Goal: Entertainment & Leisure: Consume media (video, audio)

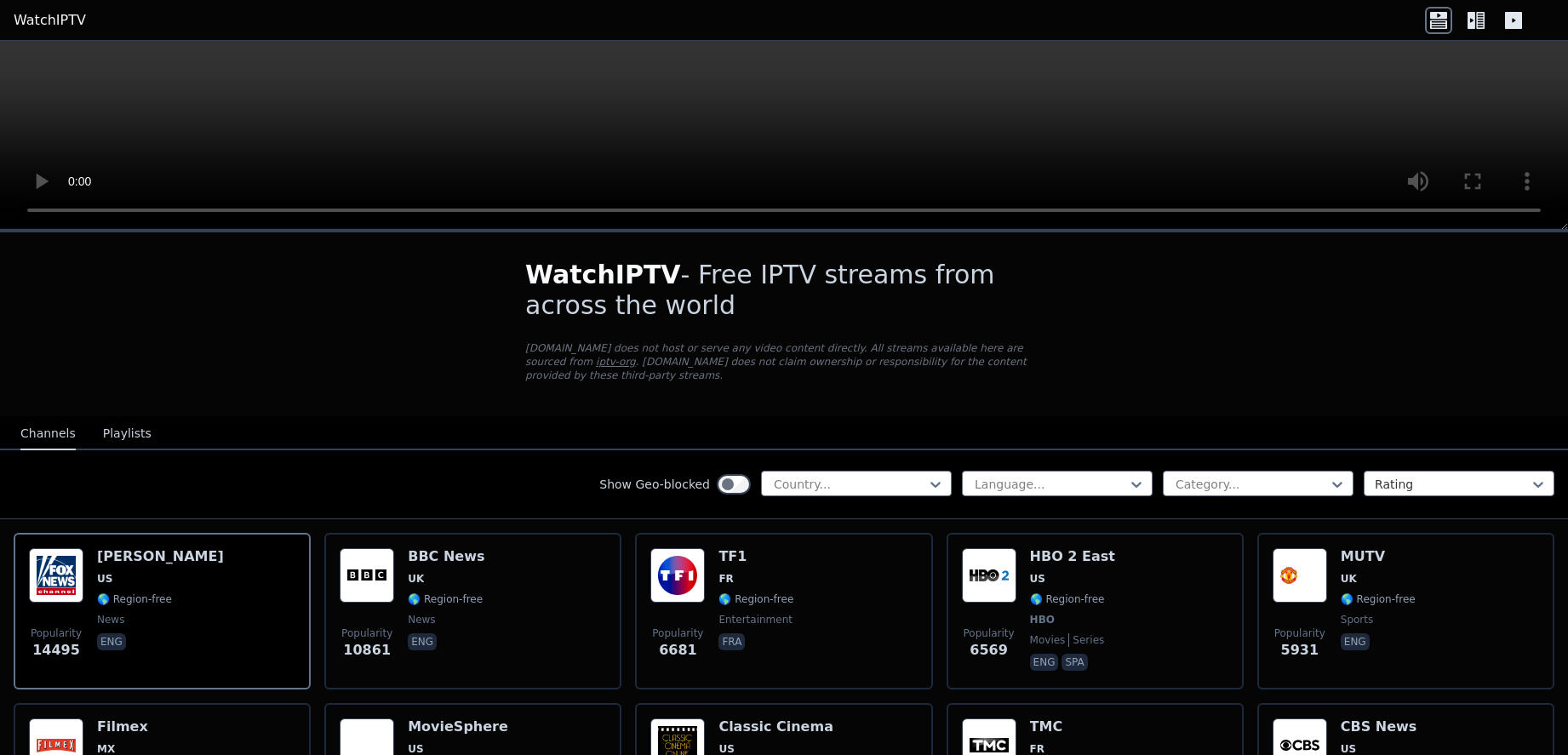
click at [669, 148] on video at bounding box center [784, 135] width 1568 height 189
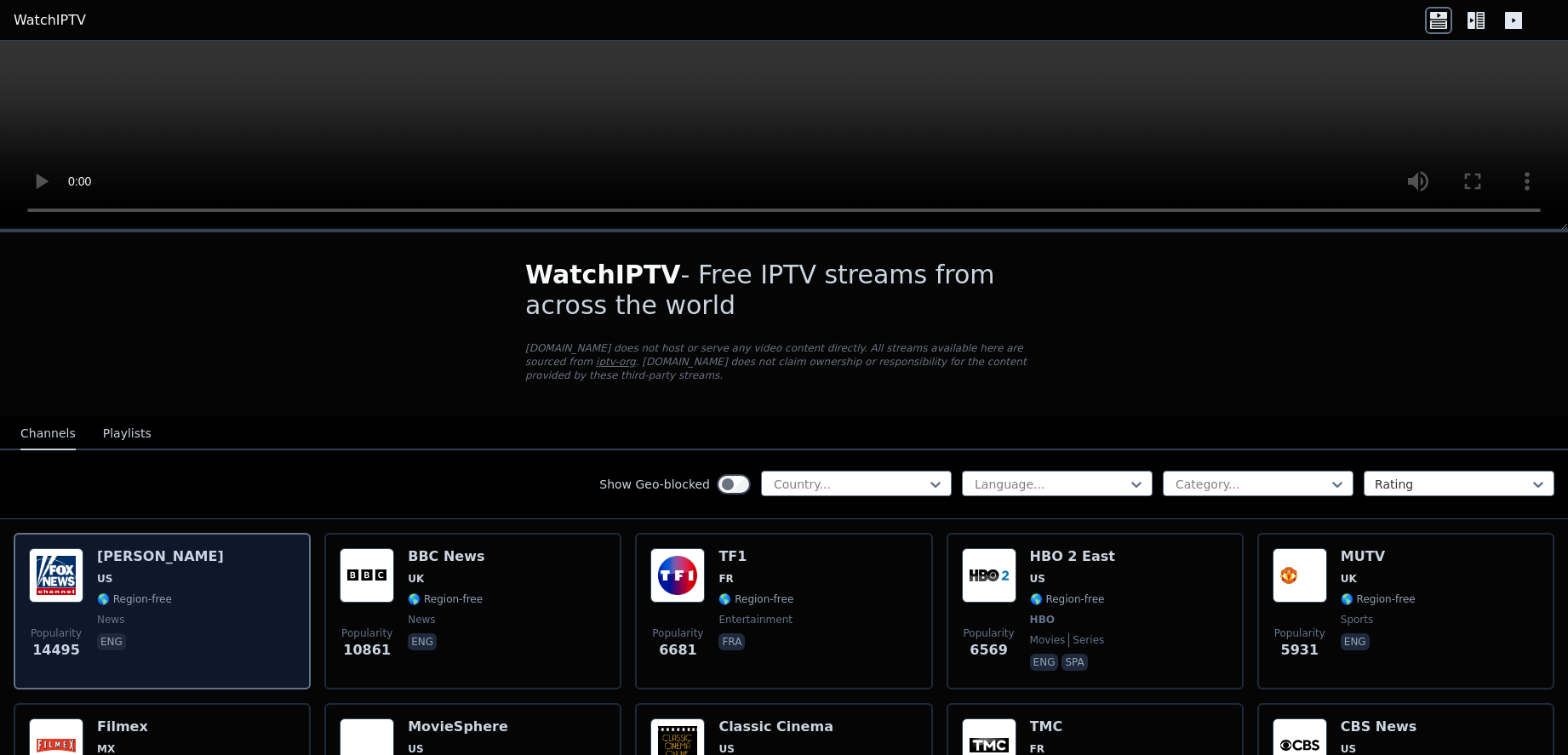
click at [147, 572] on span "US" at bounding box center [160, 579] width 127 height 14
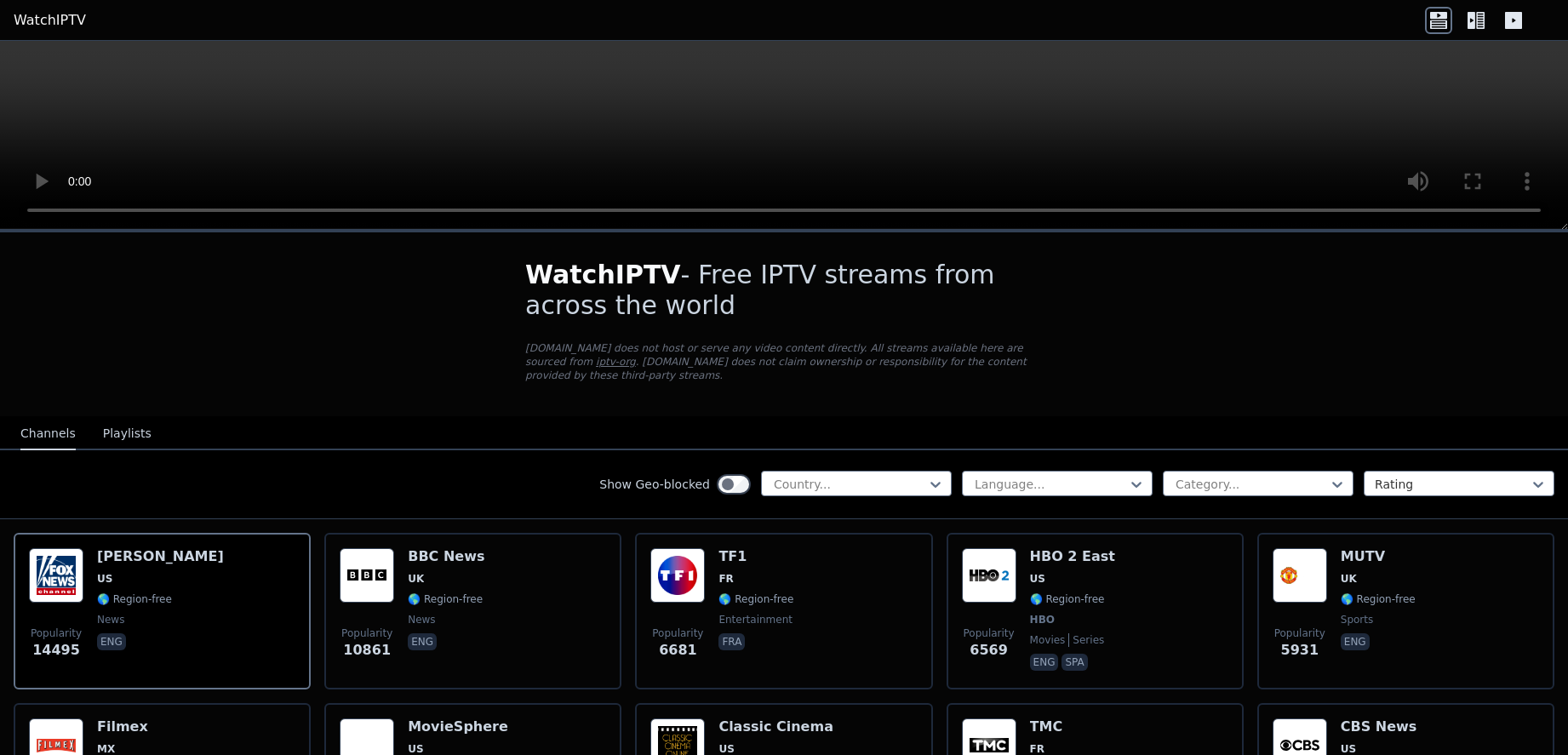
drag, startPoint x: 755, startPoint y: 271, endPoint x: 823, endPoint y: 331, distance: 90.7
click at [821, 328] on div "WatchIPTV - Free IPTV streams from across the world [DOMAIN_NAME] does not host…" at bounding box center [784, 324] width 572 height 184
click at [823, 331] on div "WatchIPTV - Free IPTV streams from across the world [DOMAIN_NAME] does not host…" at bounding box center [784, 324] width 572 height 184
click at [827, 349] on p "[DOMAIN_NAME] does not host or serve any video content directly. All streams av…" at bounding box center [784, 361] width 518 height 41
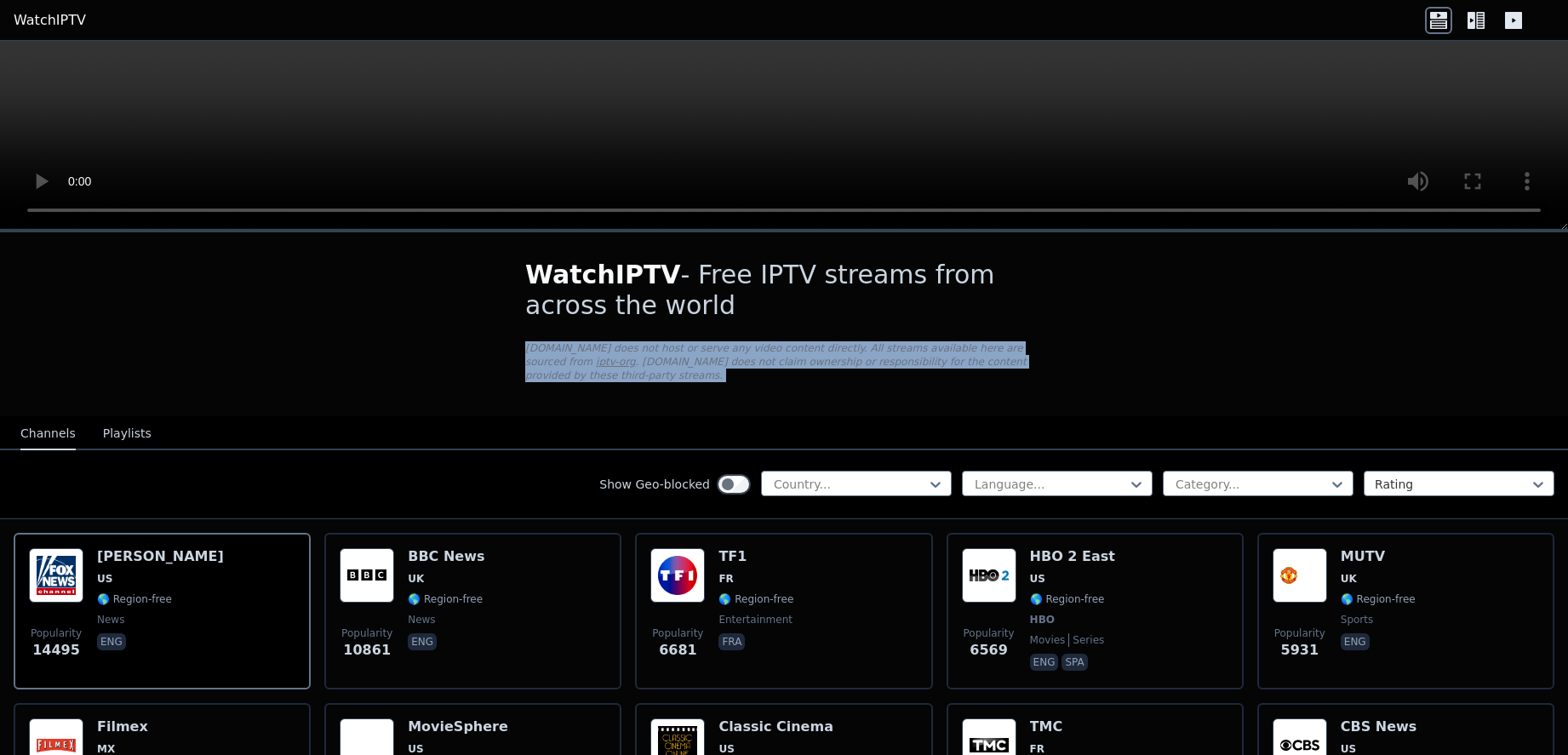
click at [827, 349] on p "[DOMAIN_NAME] does not host or serve any video content directly. All streams av…" at bounding box center [784, 361] width 518 height 41
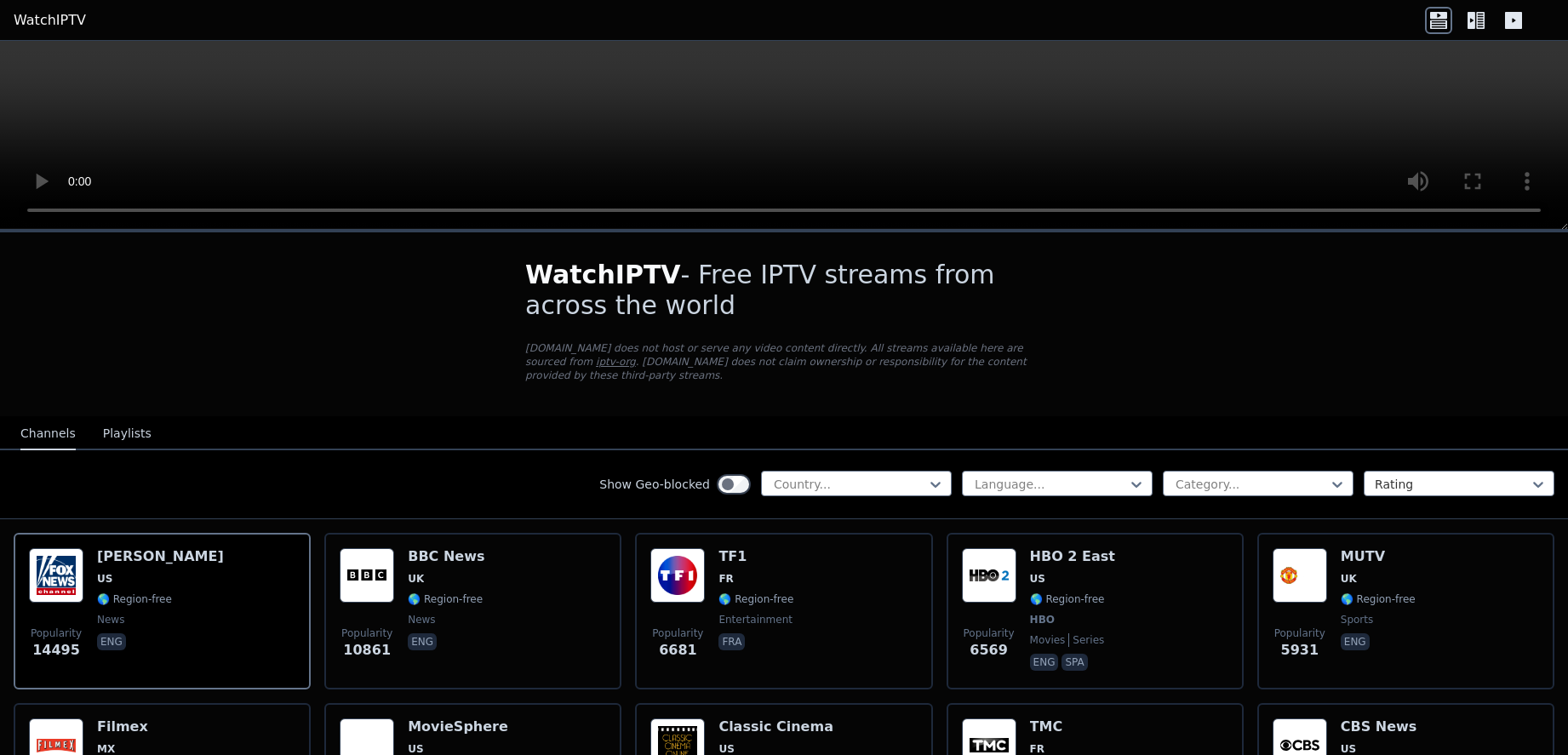
click at [819, 421] on nav "Channels Playlists" at bounding box center [784, 433] width 1568 height 34
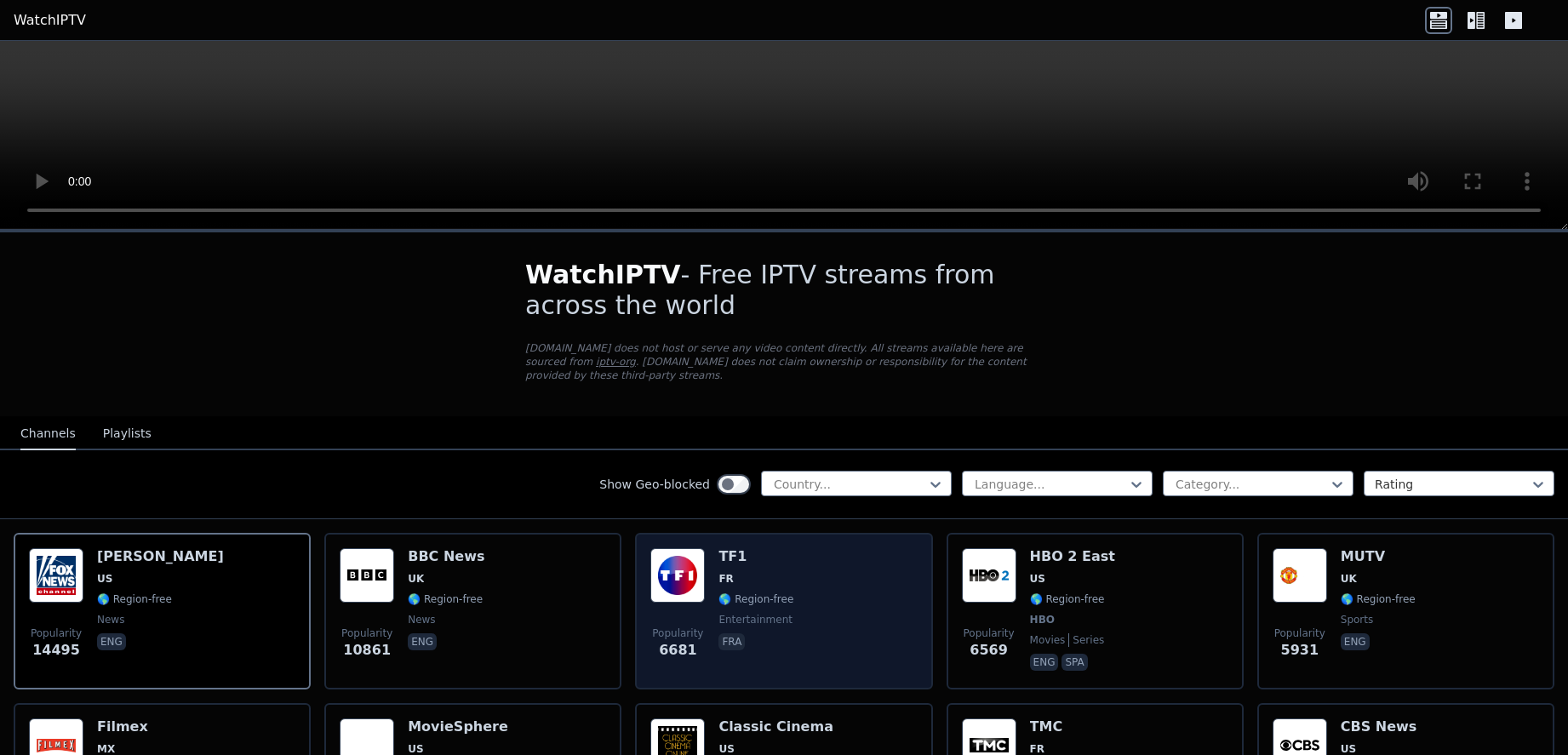
click at [788, 616] on div "Popularity 6681 TF1 FR 🌎 Region-free entertainment fra" at bounding box center [784, 611] width 266 height 126
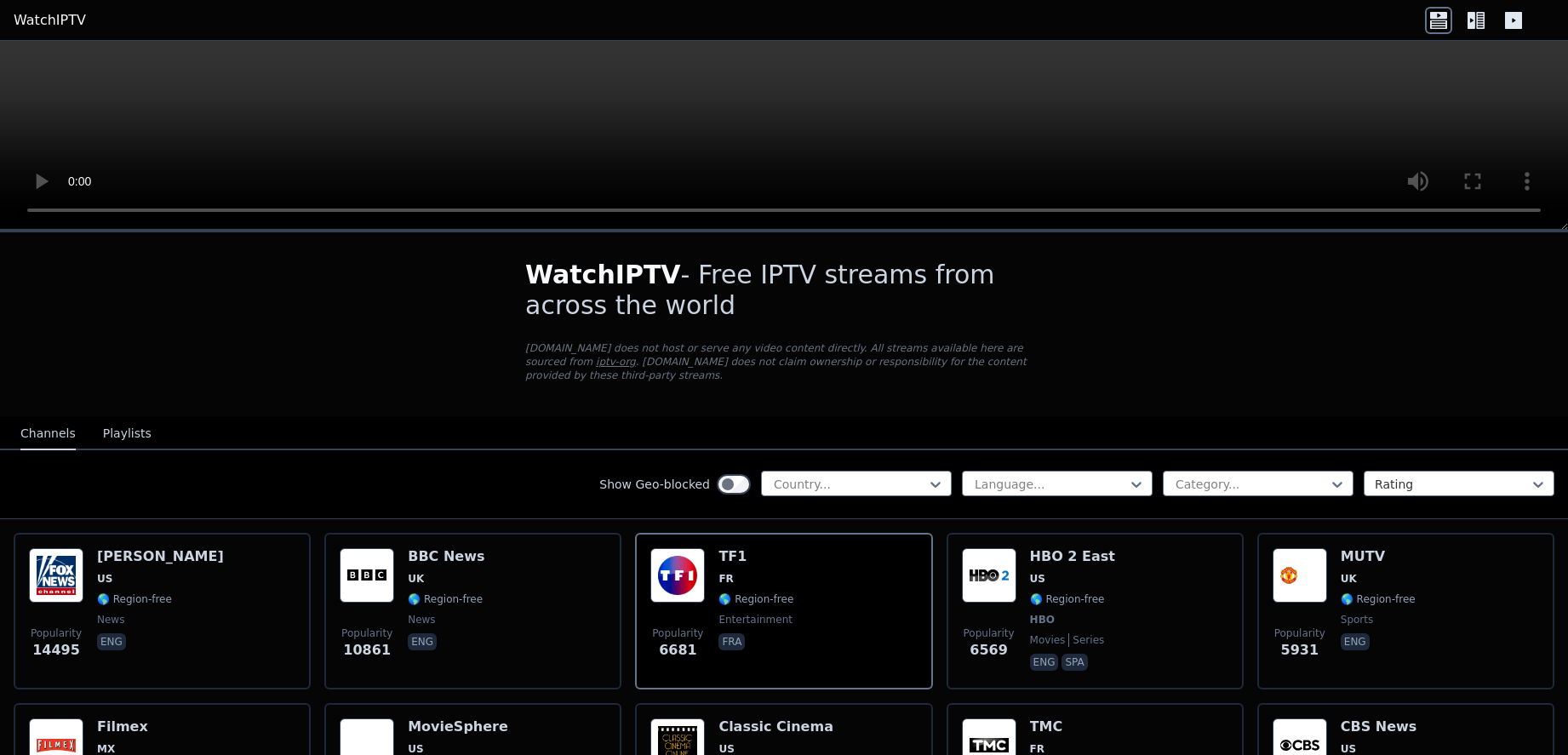
click at [1474, 23] on icon at bounding box center [1472, 20] width 8 height 17
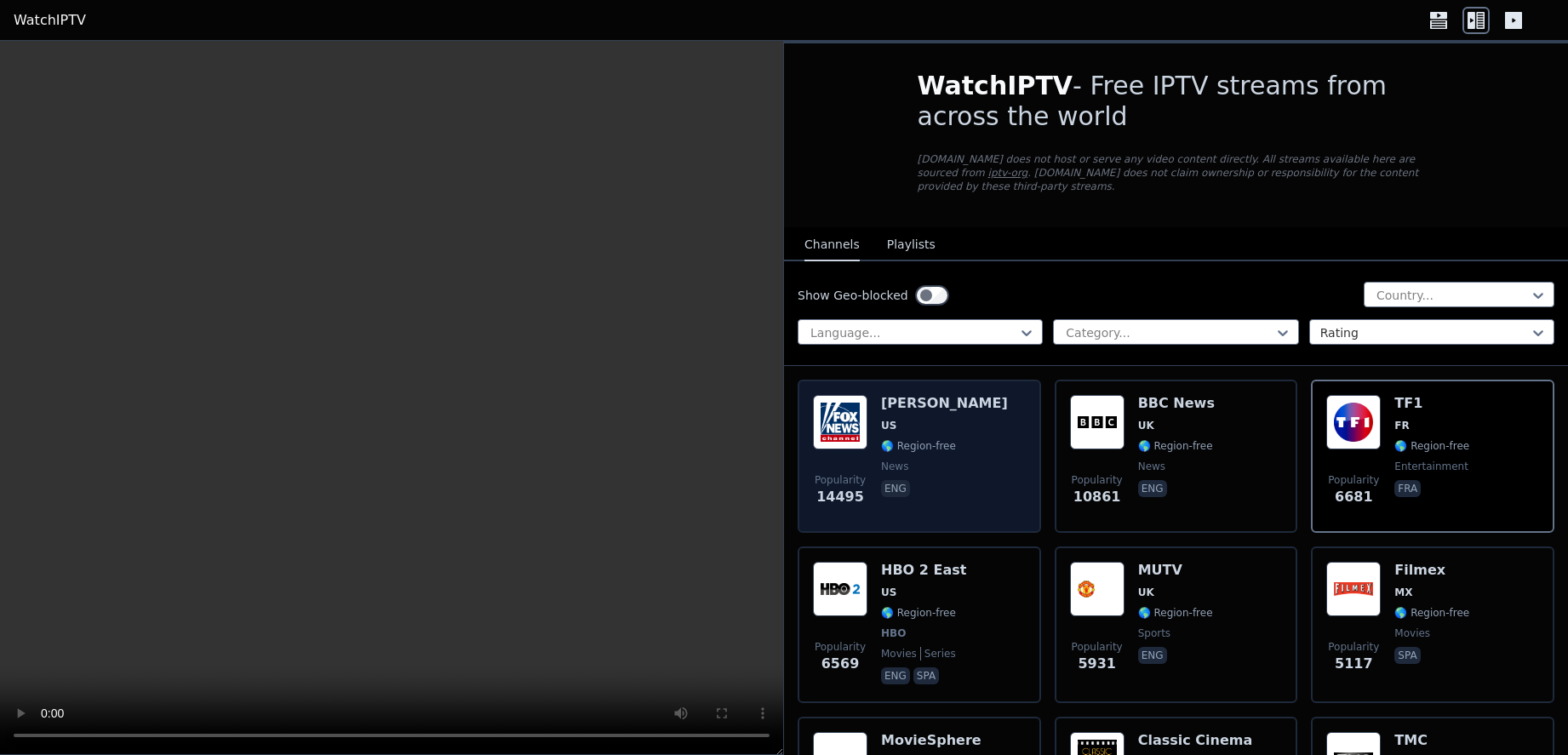
click at [833, 473] on span "Popularity" at bounding box center [840, 480] width 51 height 14
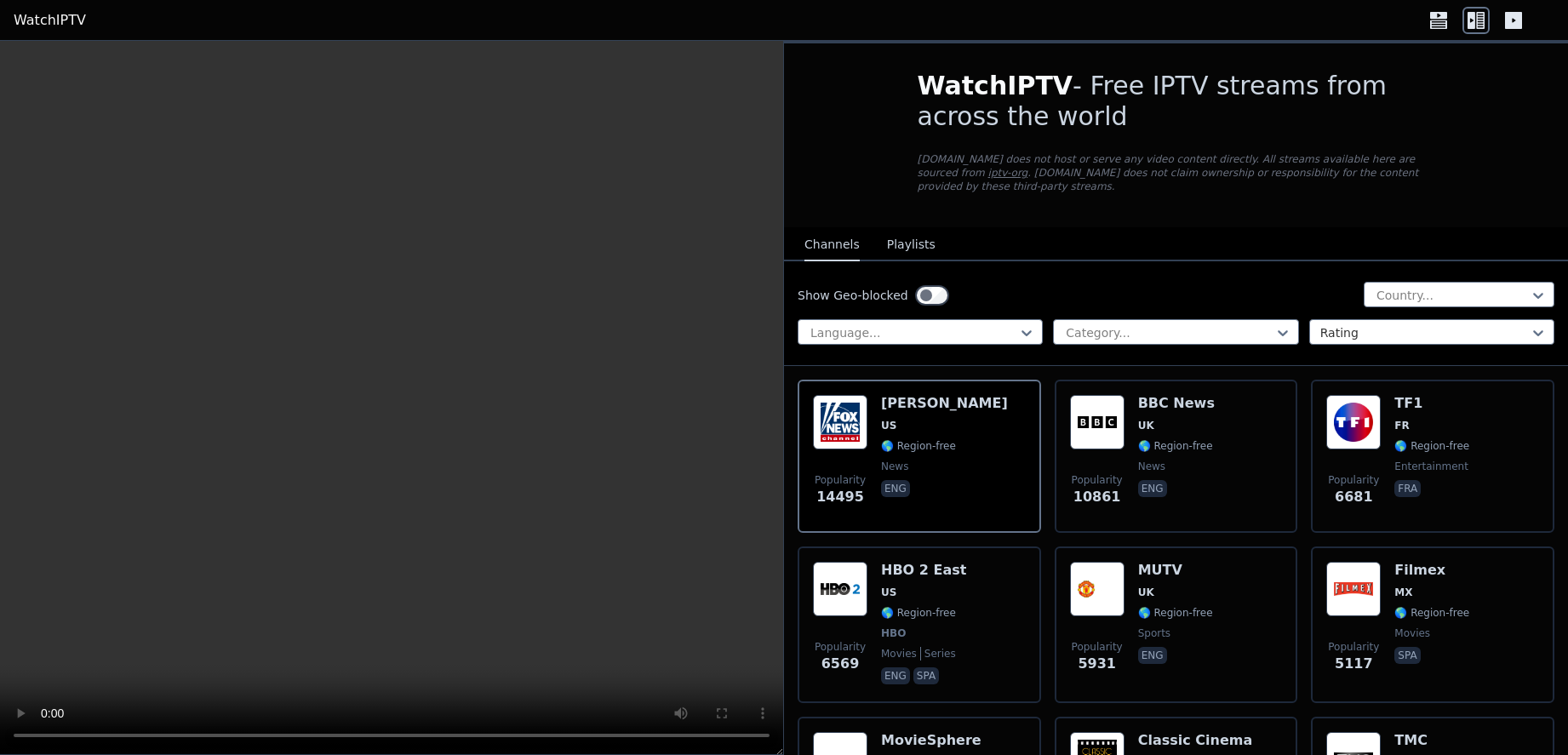
click at [905, 232] on button "Playlists" at bounding box center [911, 245] width 49 height 32
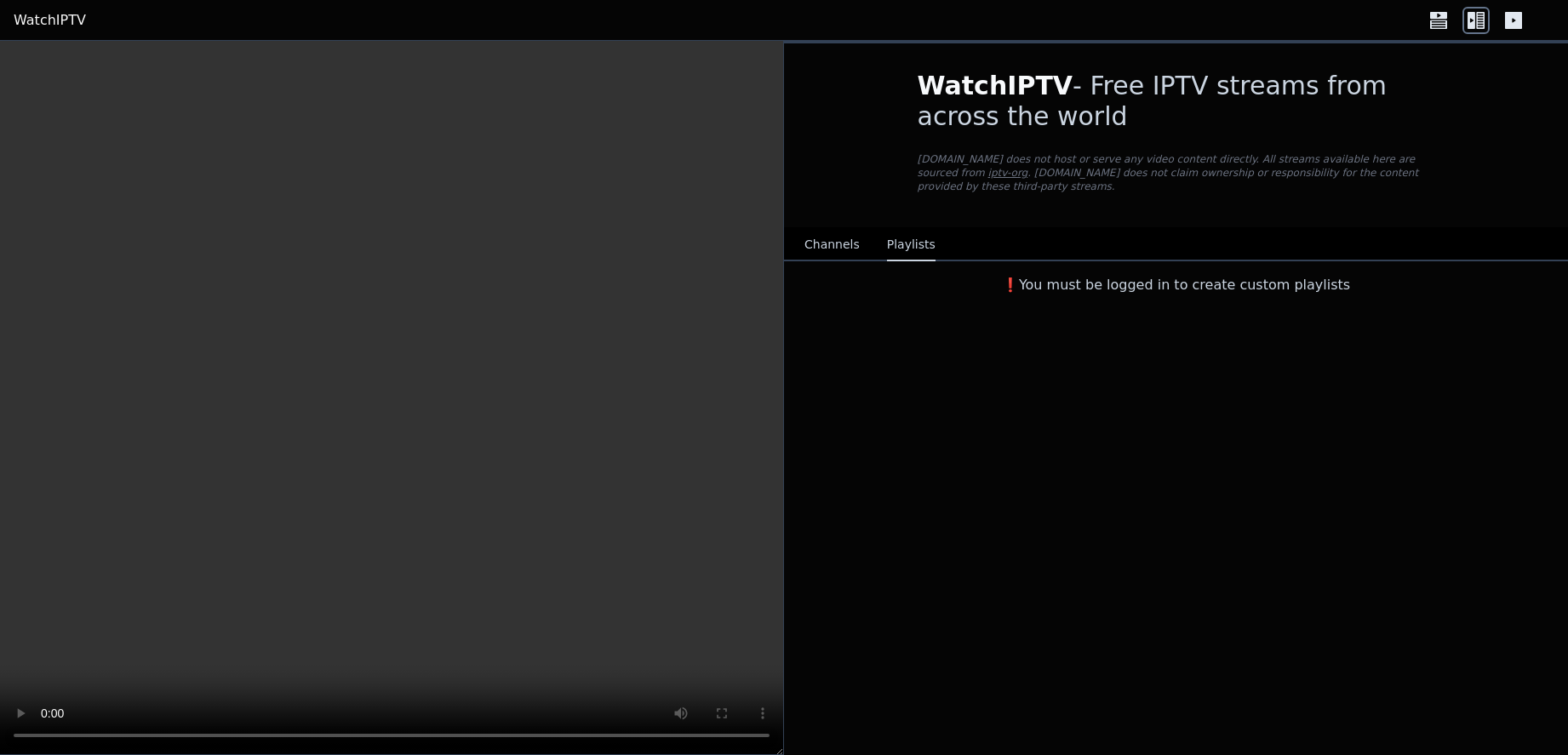
click at [850, 229] on button "Channels" at bounding box center [832, 245] width 55 height 32
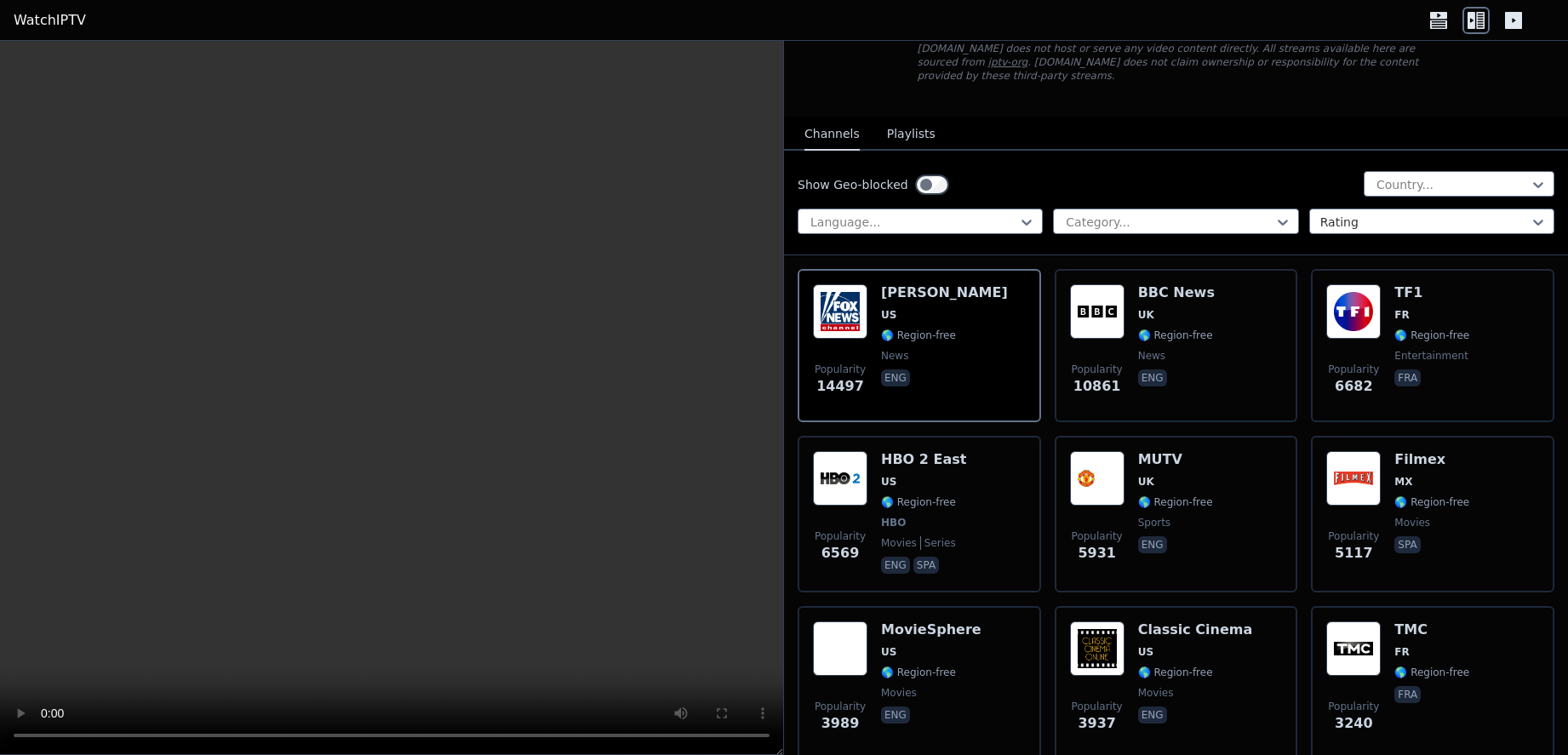
scroll to position [341, 0]
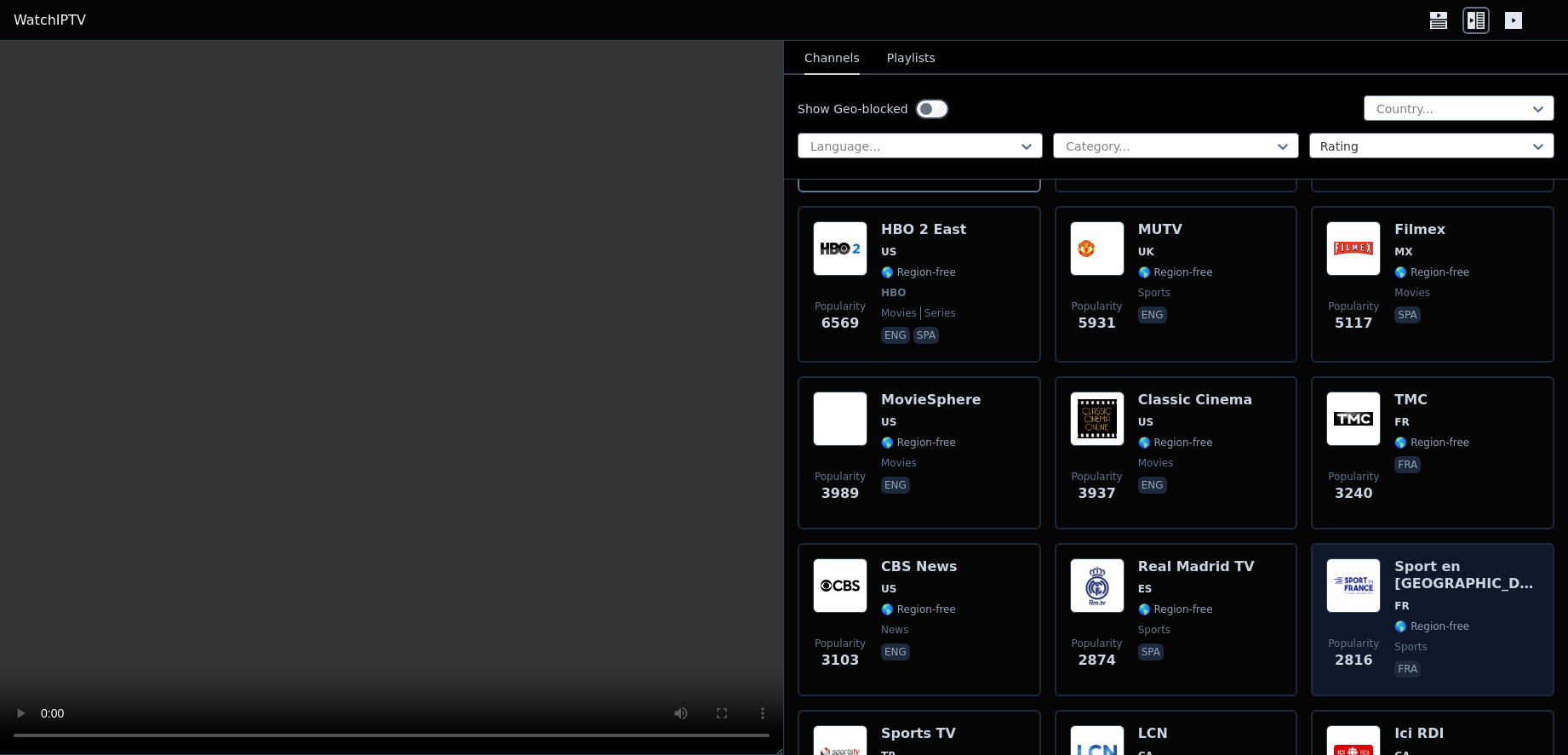
click at [1351, 627] on span "Popularity 2816" at bounding box center [1353, 654] width 54 height 54
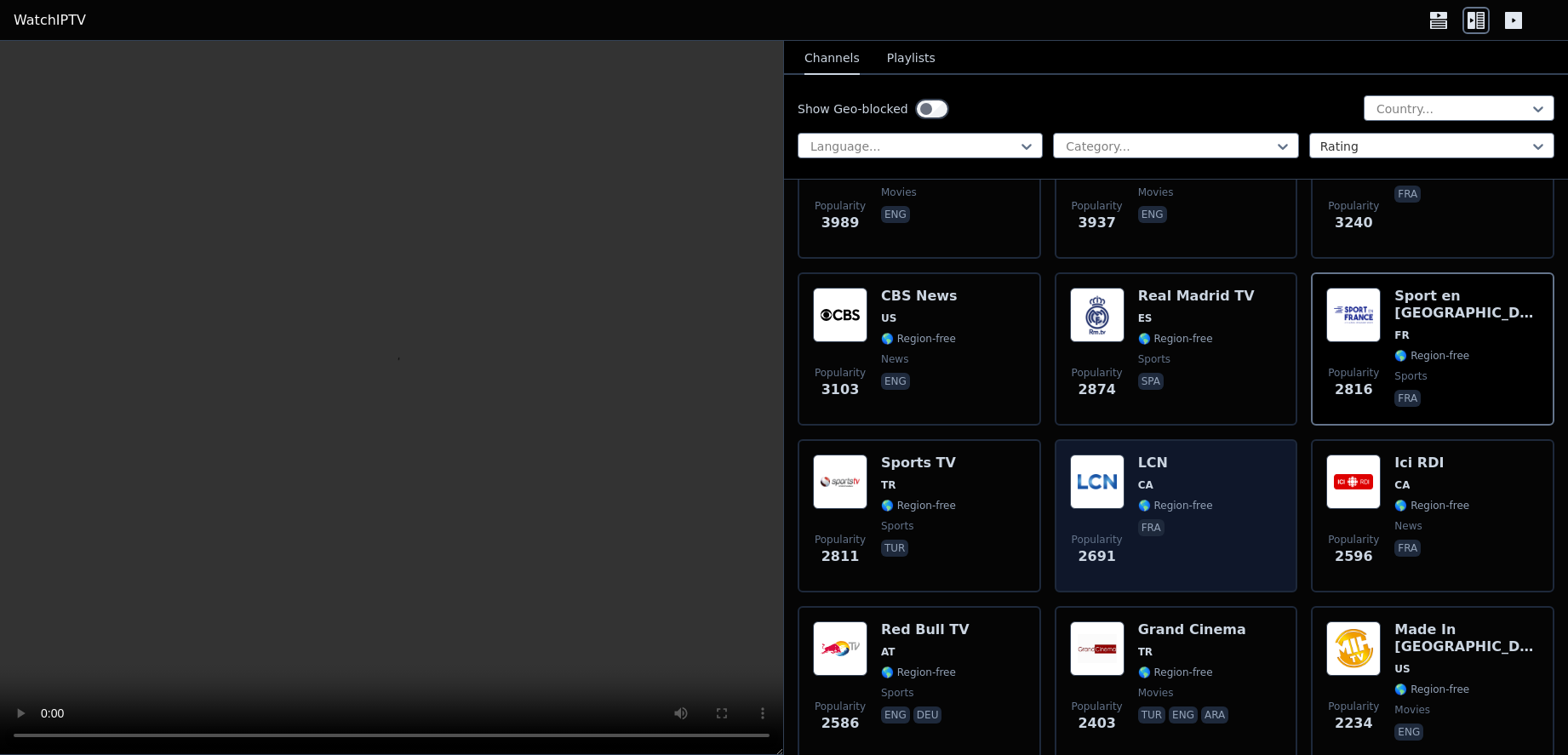
scroll to position [596, 0]
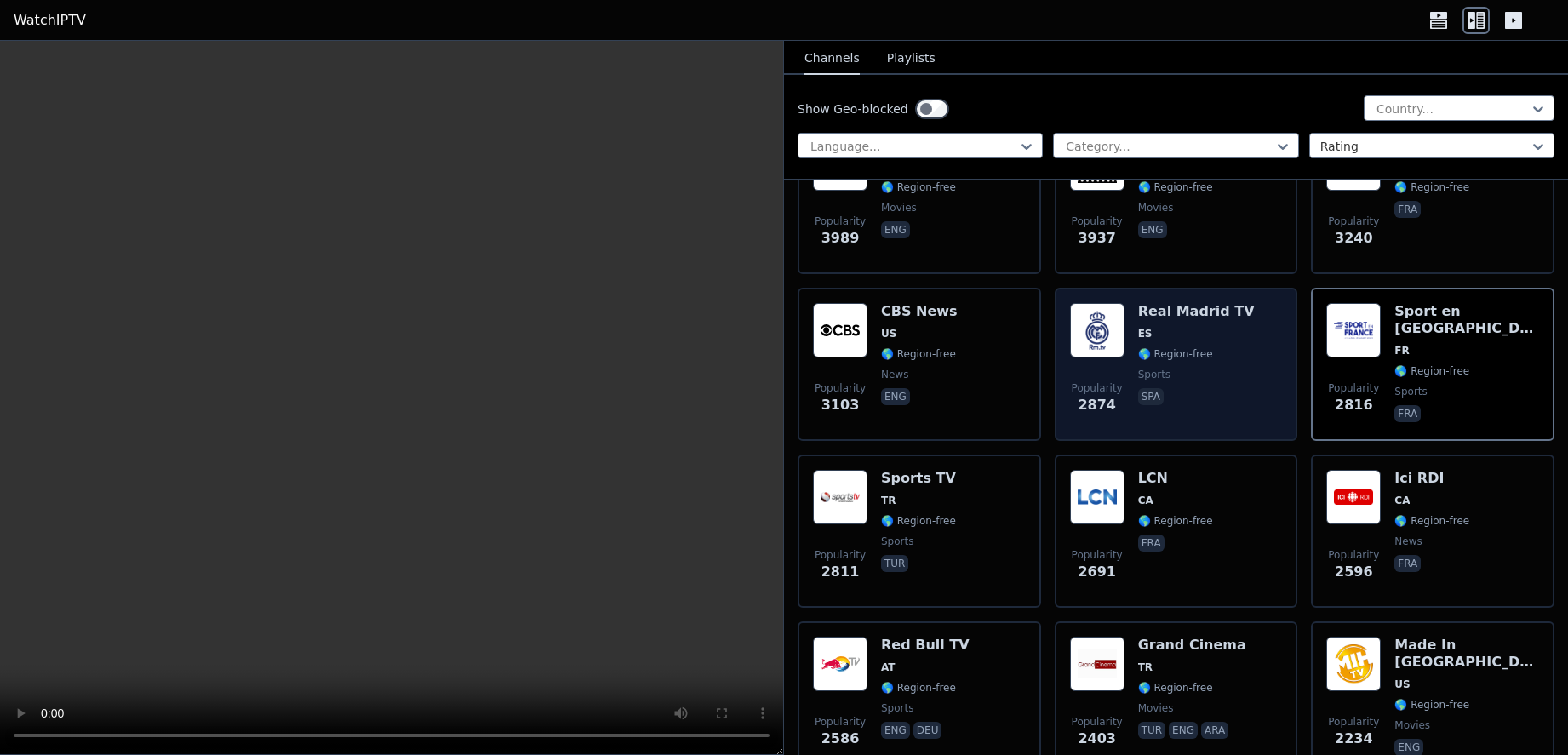
click at [1093, 395] on span "2874" at bounding box center [1096, 405] width 38 height 20
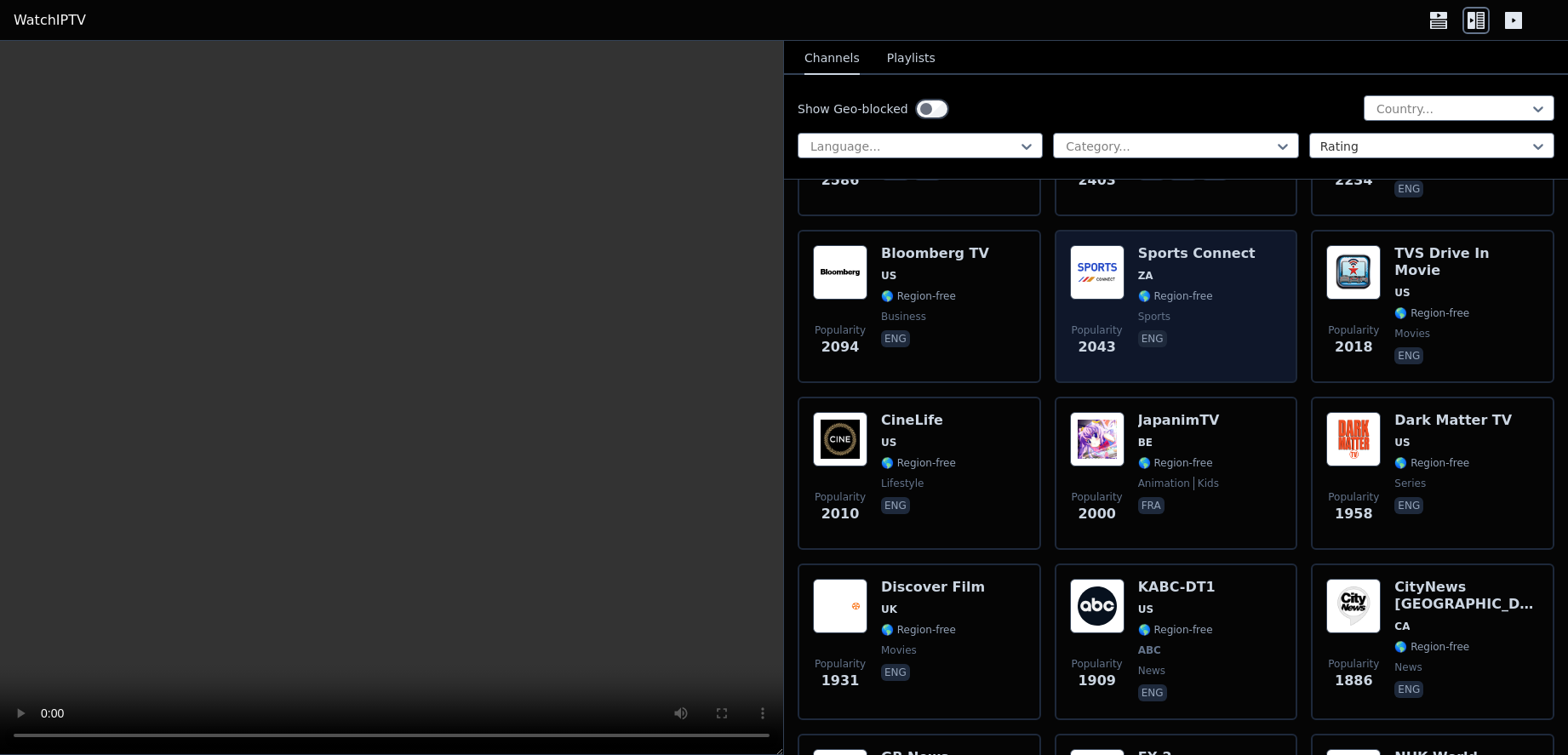
scroll to position [937, 0]
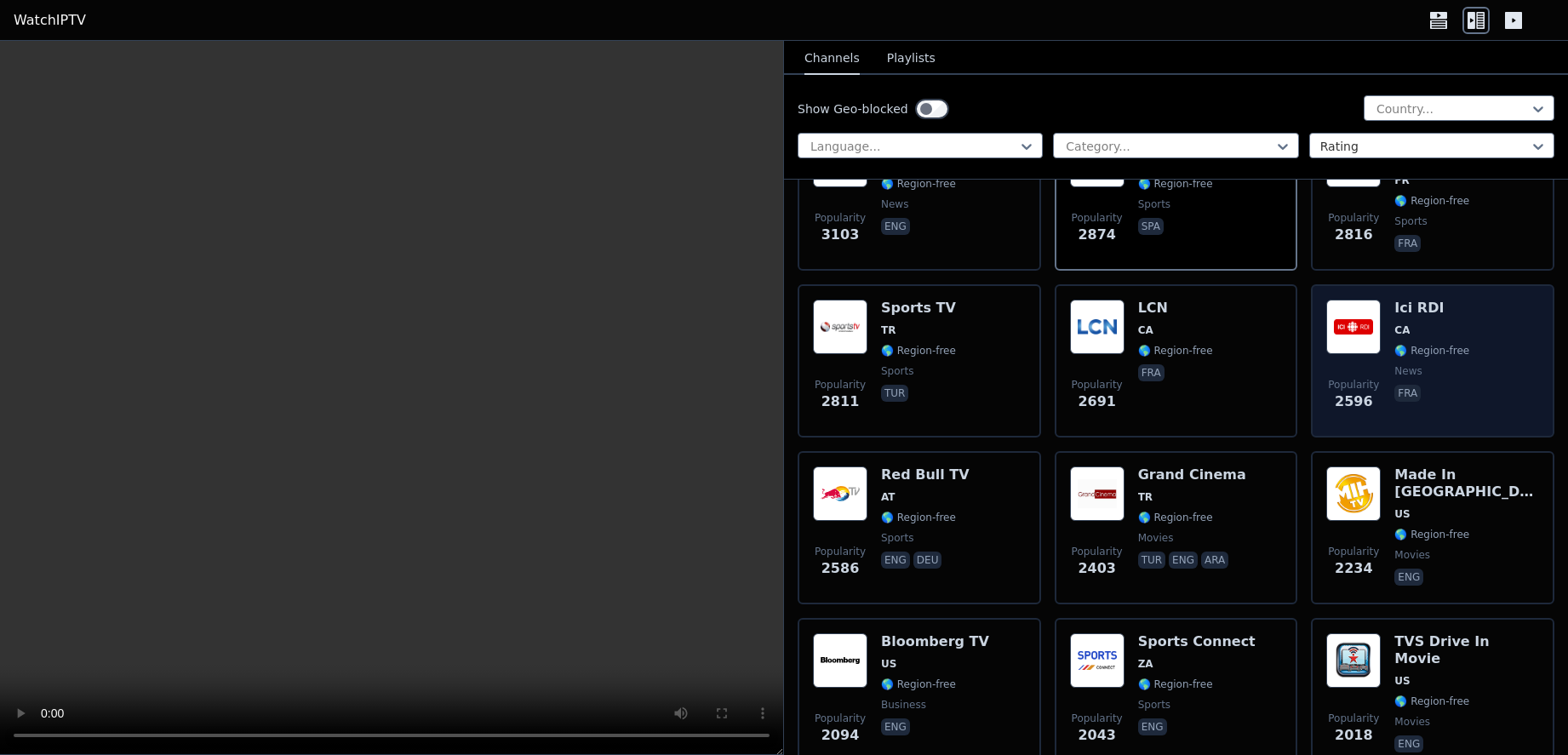
click at [1411, 364] on span "news" at bounding box center [1431, 371] width 75 height 14
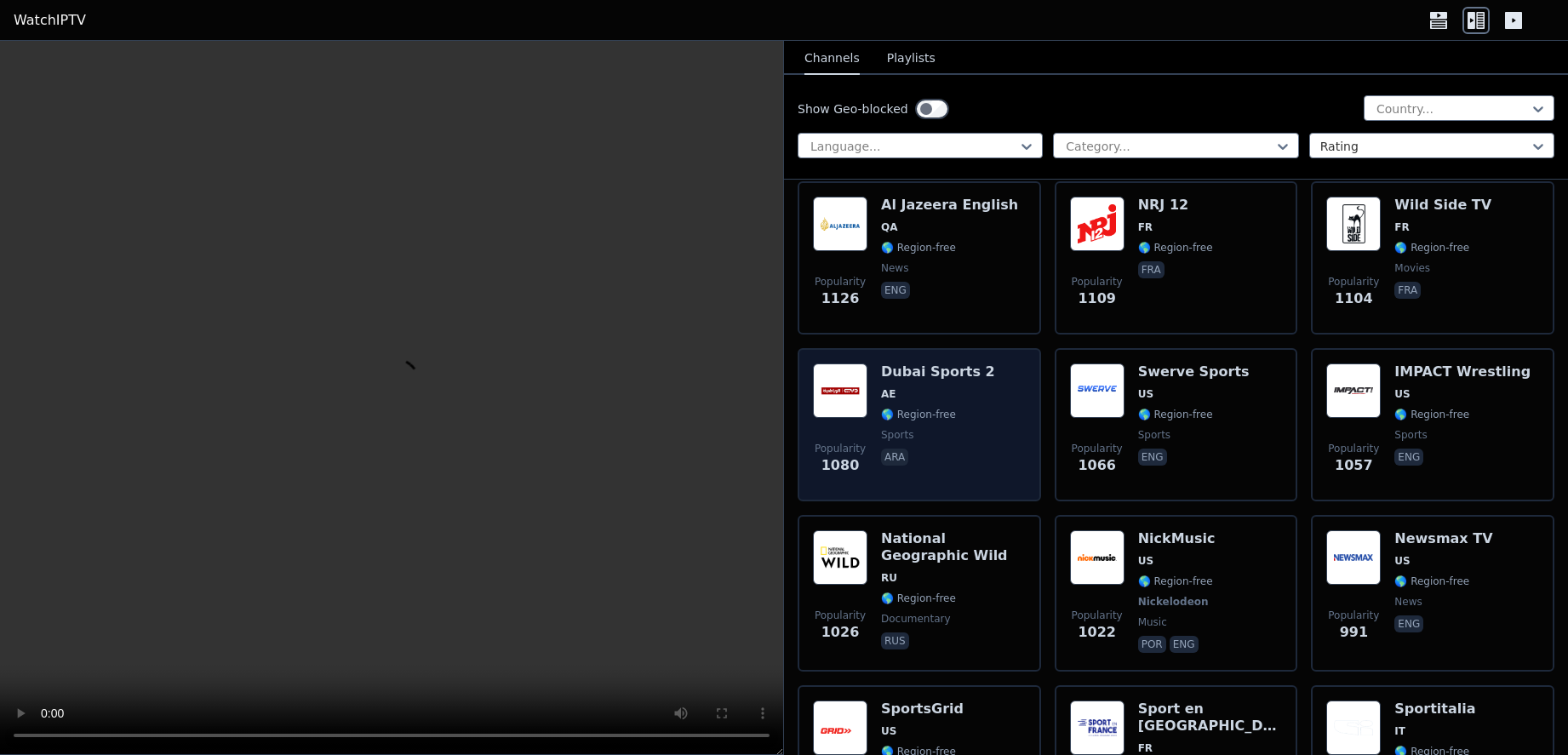
scroll to position [3066, 0]
